Goal: Check status: Check status

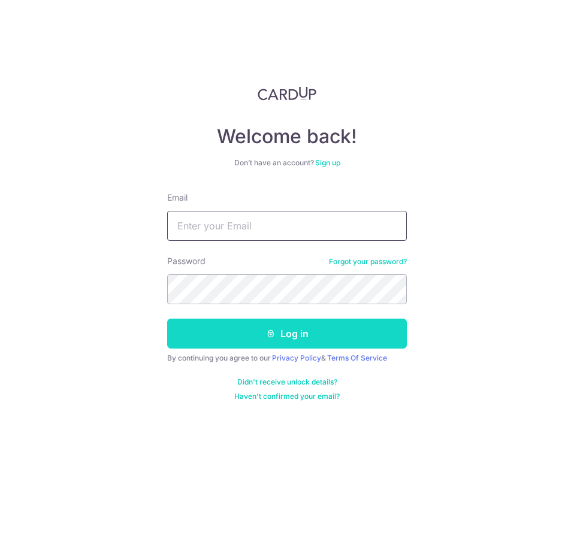
type input "[EMAIL_ADDRESS][DOMAIN_NAME]"
click at [279, 337] on button "Log in" at bounding box center [287, 334] width 240 height 30
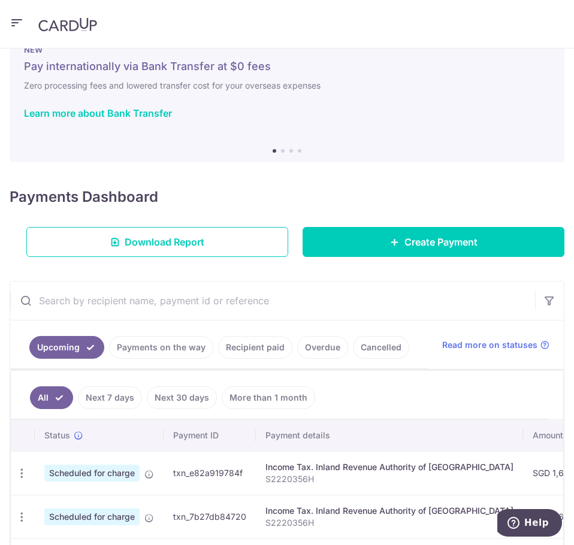
scroll to position [60, 0]
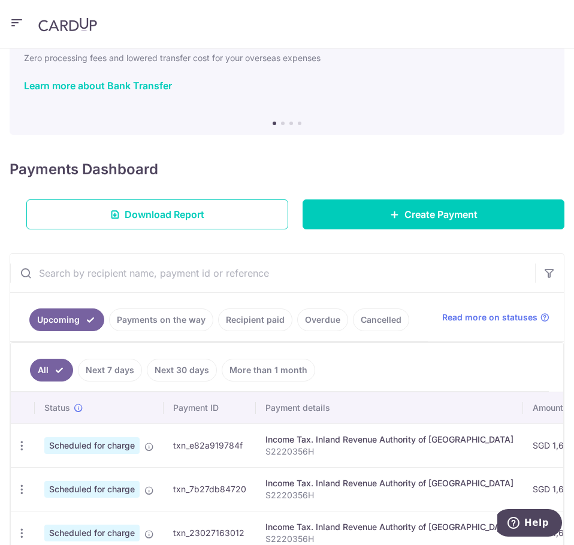
click at [264, 320] on link "Recipient paid" at bounding box center [255, 319] width 74 height 23
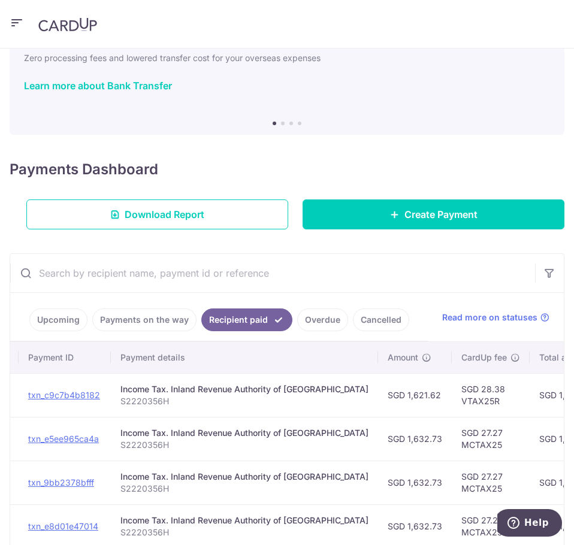
scroll to position [0, 0]
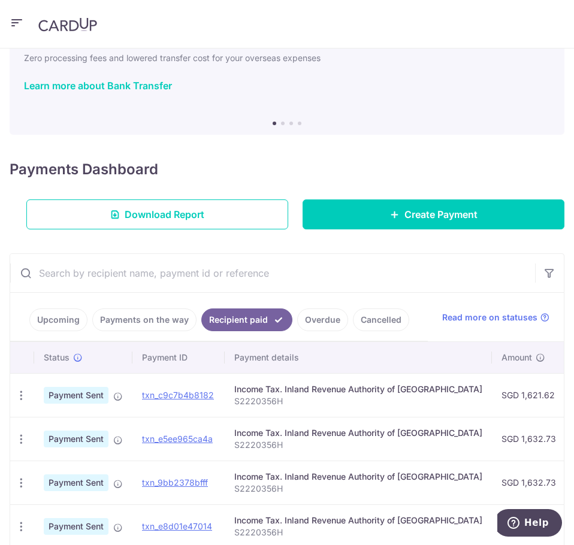
drag, startPoint x: 545, startPoint y: 394, endPoint x: 337, endPoint y: 399, distance: 208.5
click at [337, 399] on tr "PDF Receipt Payment Sent txn_c9c7b4b8182 Income Tax. Inland Revenue Authority o…" at bounding box center [484, 395] width 948 height 44
click at [58, 317] on link "Upcoming" at bounding box center [58, 319] width 58 height 23
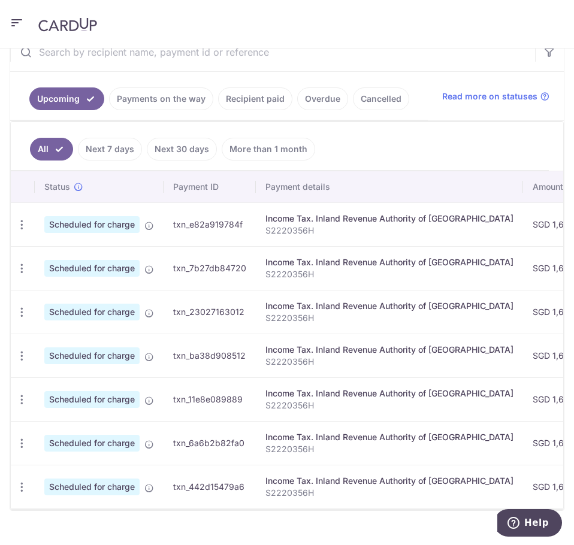
scroll to position [299, 0]
